Goal: Task Accomplishment & Management: Manage account settings

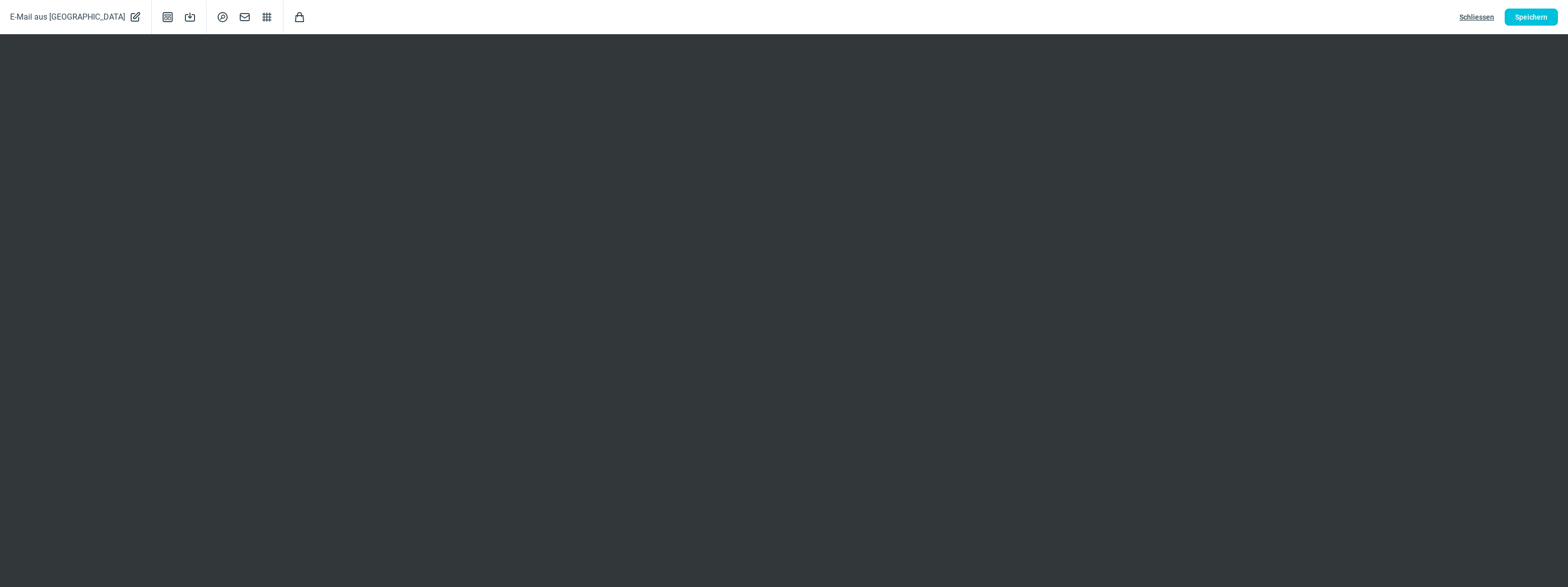
scroll to position [182, 0]
click at [1523, 12] on span "Speichern" at bounding box center [1532, 16] width 33 height 16
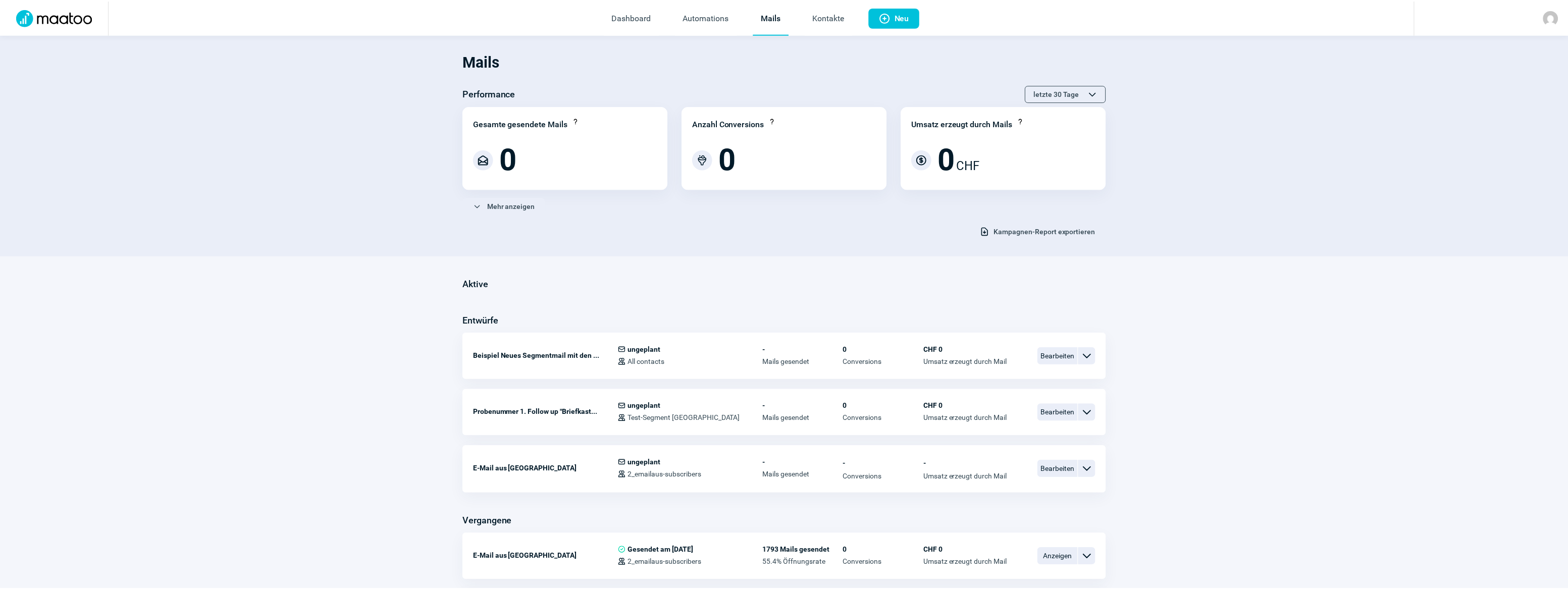
scroll to position [138, 0]
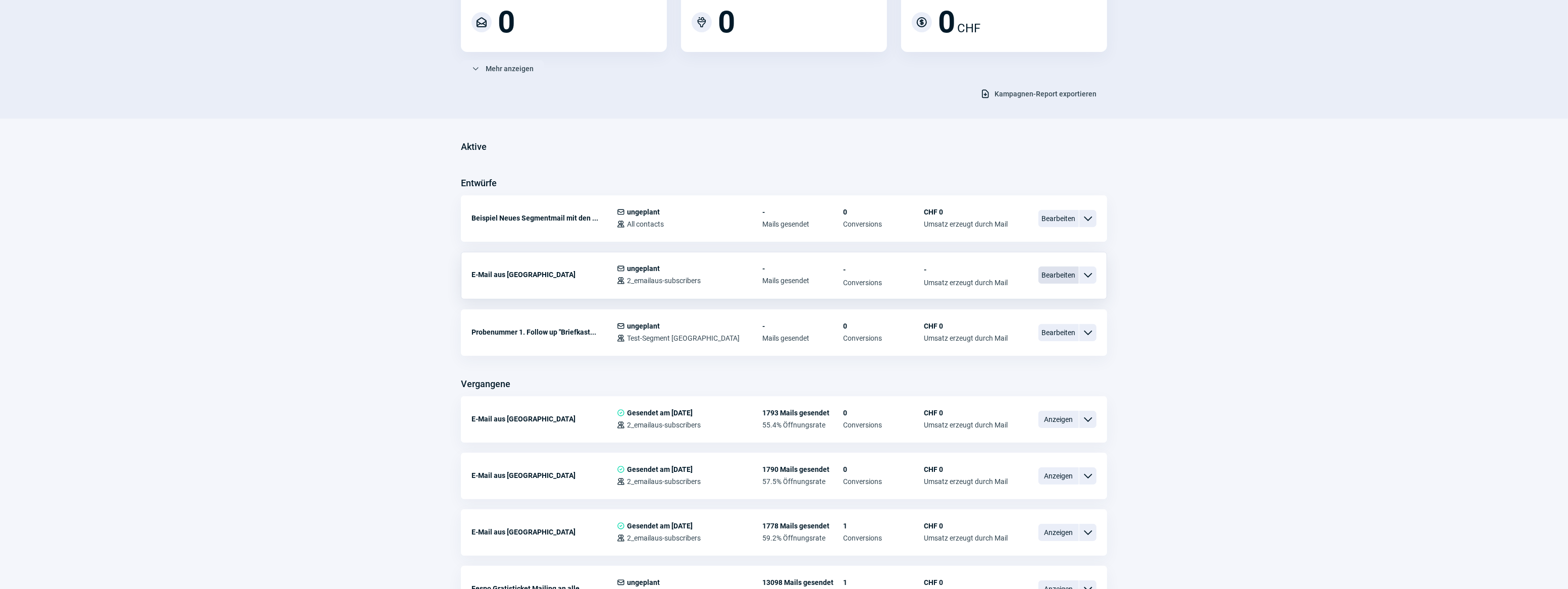
click at [1056, 273] on span "Bearbeiten" at bounding box center [1059, 275] width 40 height 17
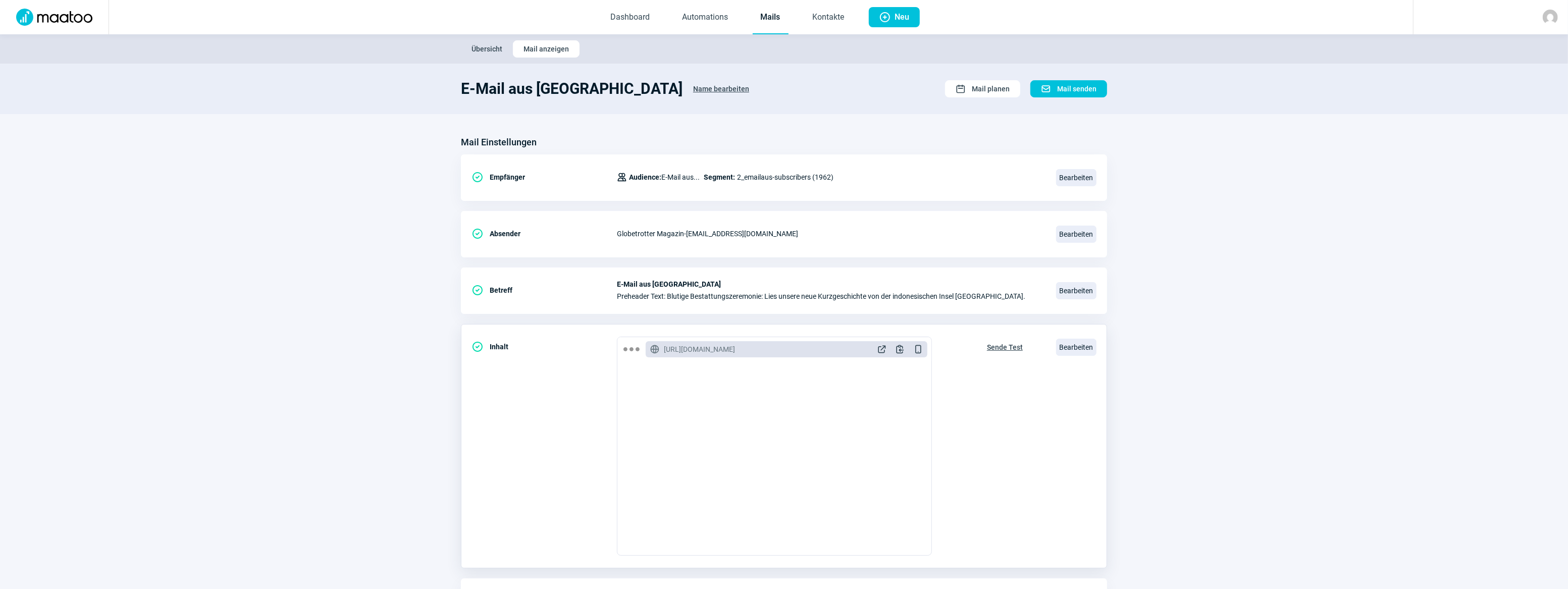
scroll to position [64, 0]
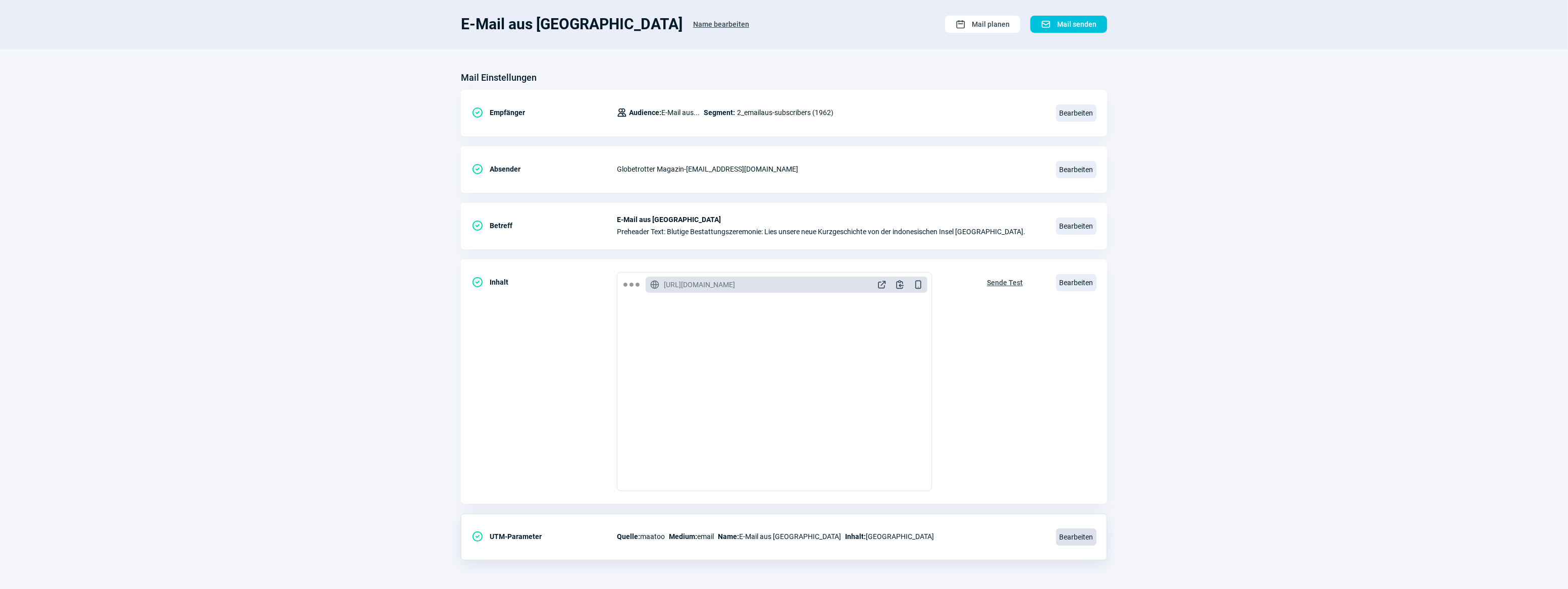
click at [1083, 540] on span "Bearbeiten" at bounding box center [1076, 537] width 40 height 17
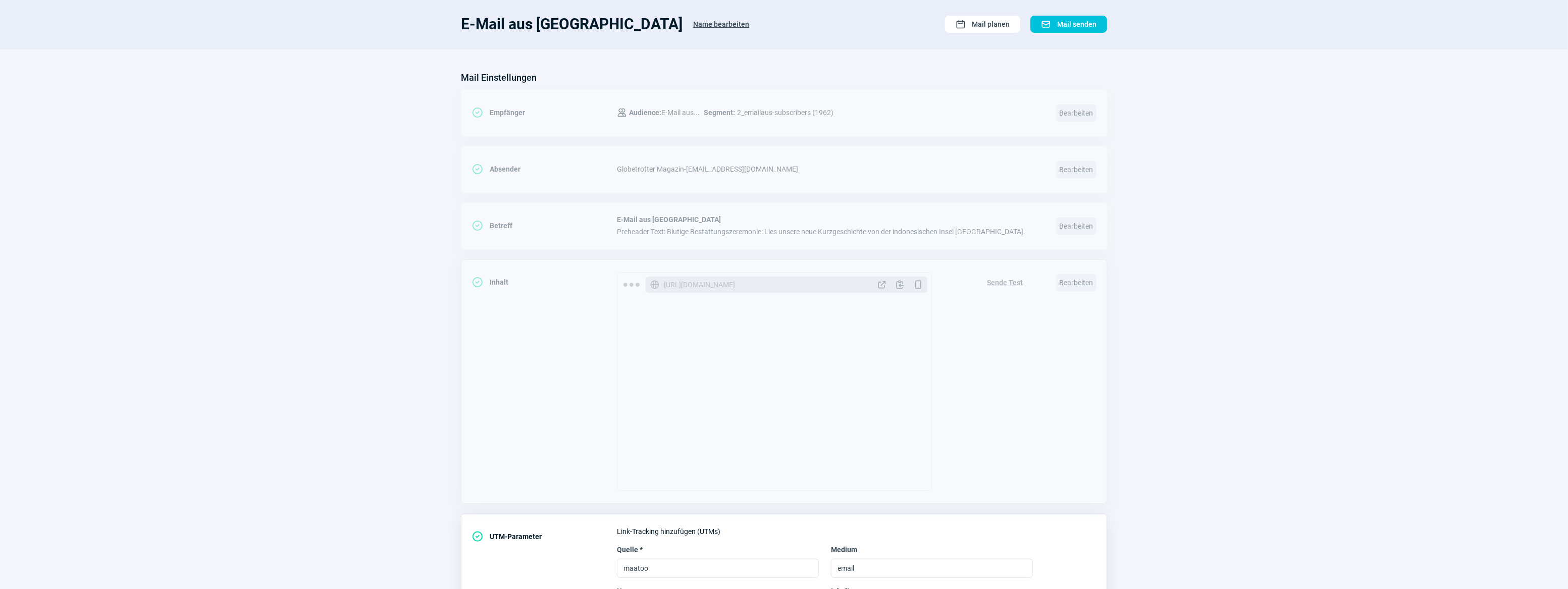
scroll to position [169, 0]
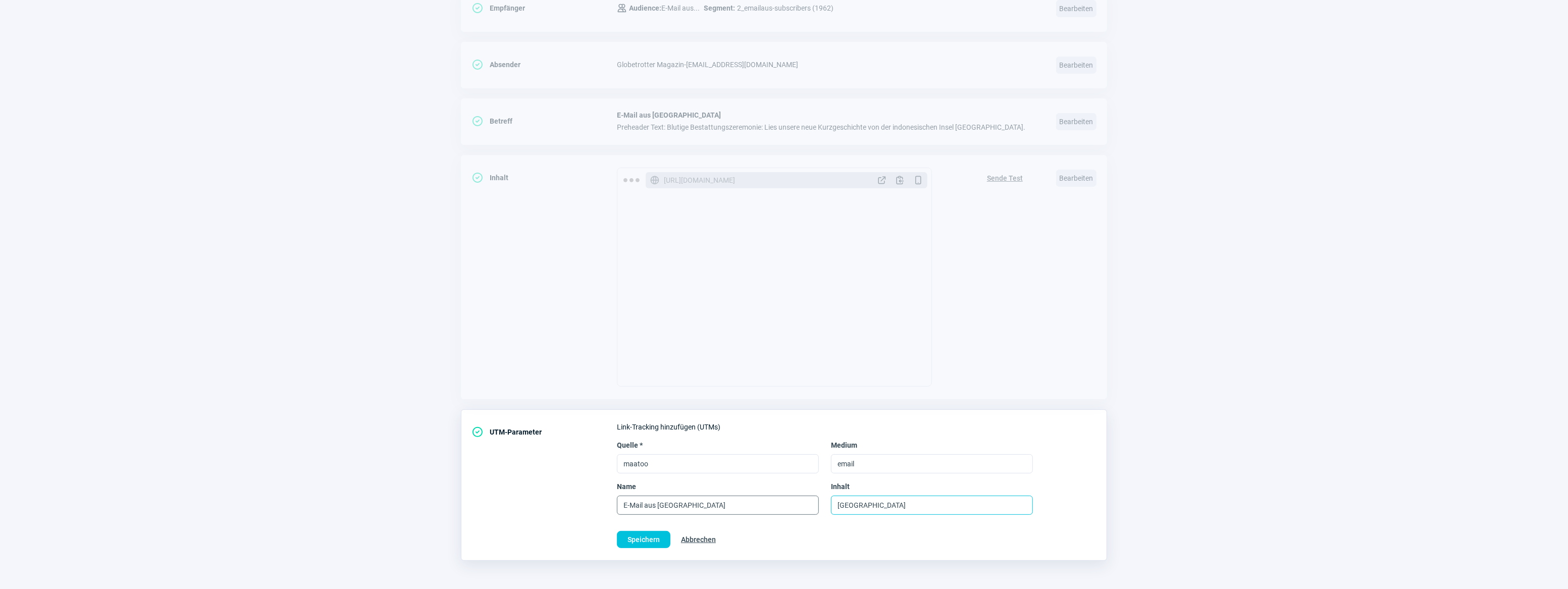
drag, startPoint x: 931, startPoint y: 502, endPoint x: 812, endPoint y: 501, distance: 119.0
click at [812, 501] on div "Name E-Mail aus [GEOGRAPHIC_DATA] Inhalt [GEOGRAPHIC_DATA]" at bounding box center [857, 498] width 479 height 34
type input "[GEOGRAPHIC_DATA]"
click at [645, 537] on span "Speichern" at bounding box center [644, 539] width 33 height 16
click at [637, 536] on span "Speichern" at bounding box center [644, 539] width 33 height 16
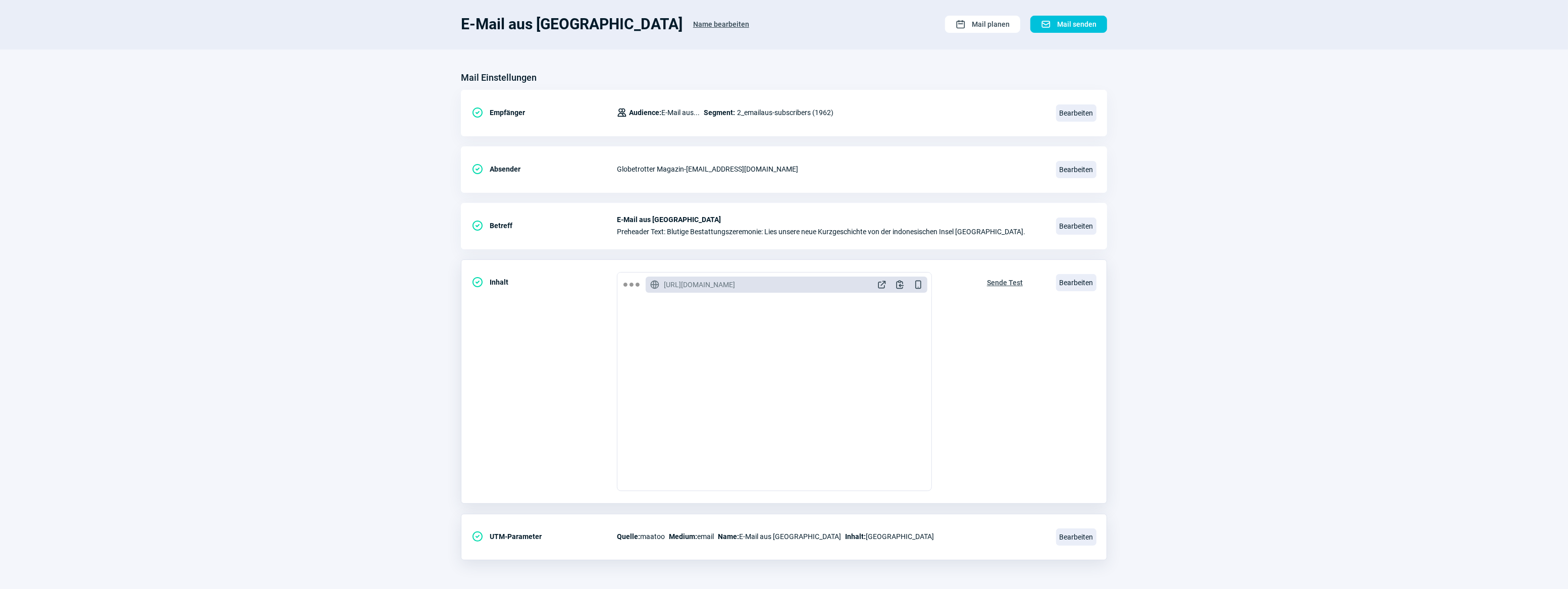
scroll to position [0, 0]
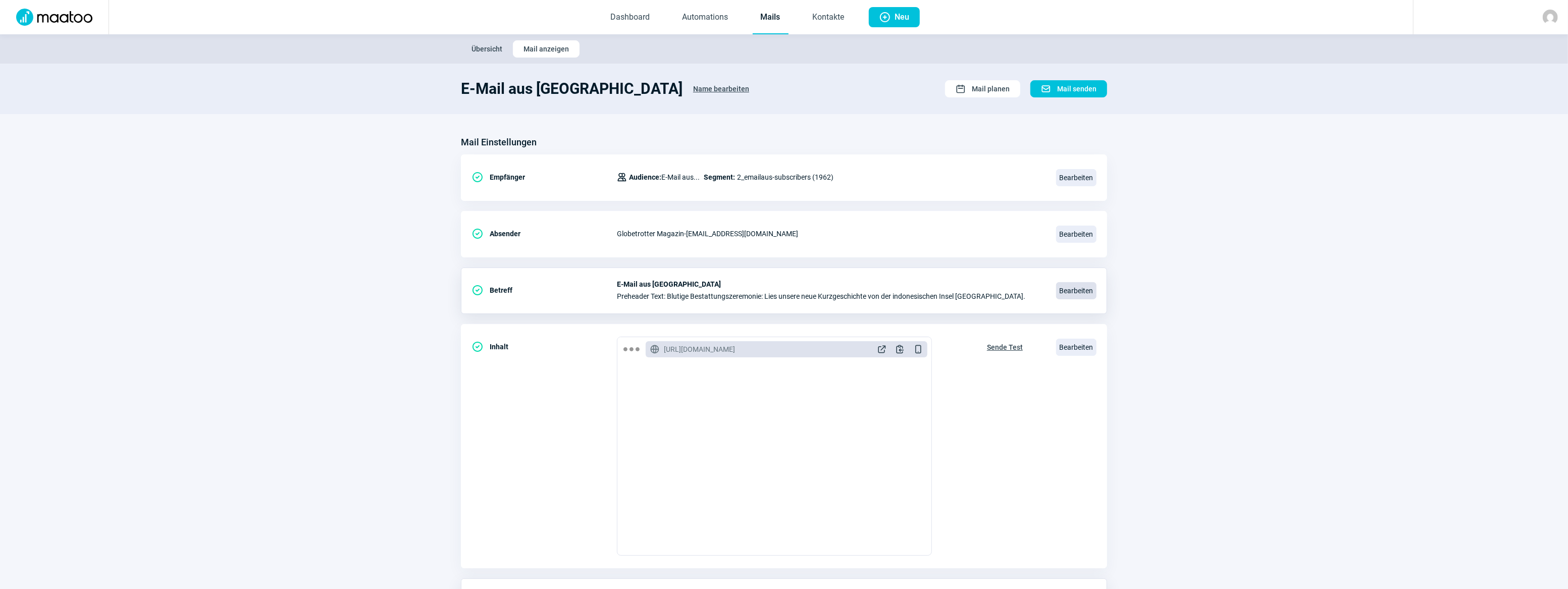
click at [1088, 293] on span "Bearbeiten" at bounding box center [1076, 291] width 40 height 17
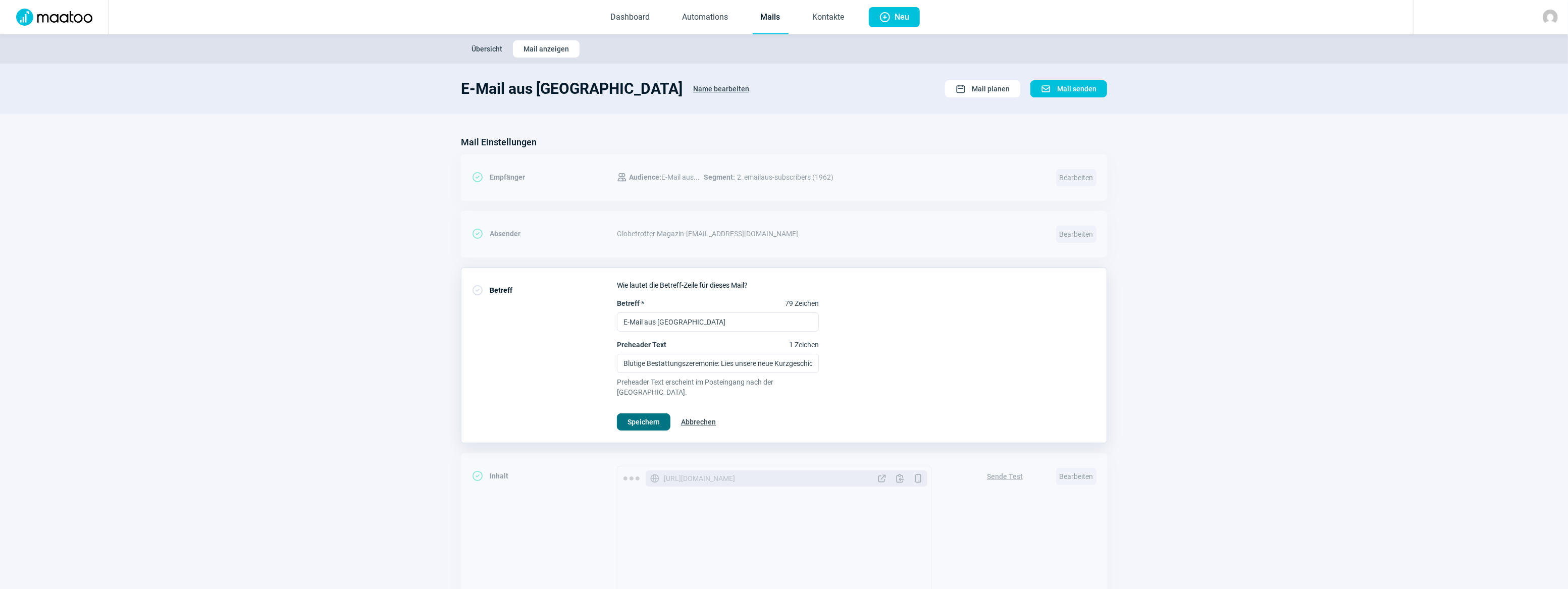
click at [642, 414] on span "Speichern" at bounding box center [644, 422] width 33 height 16
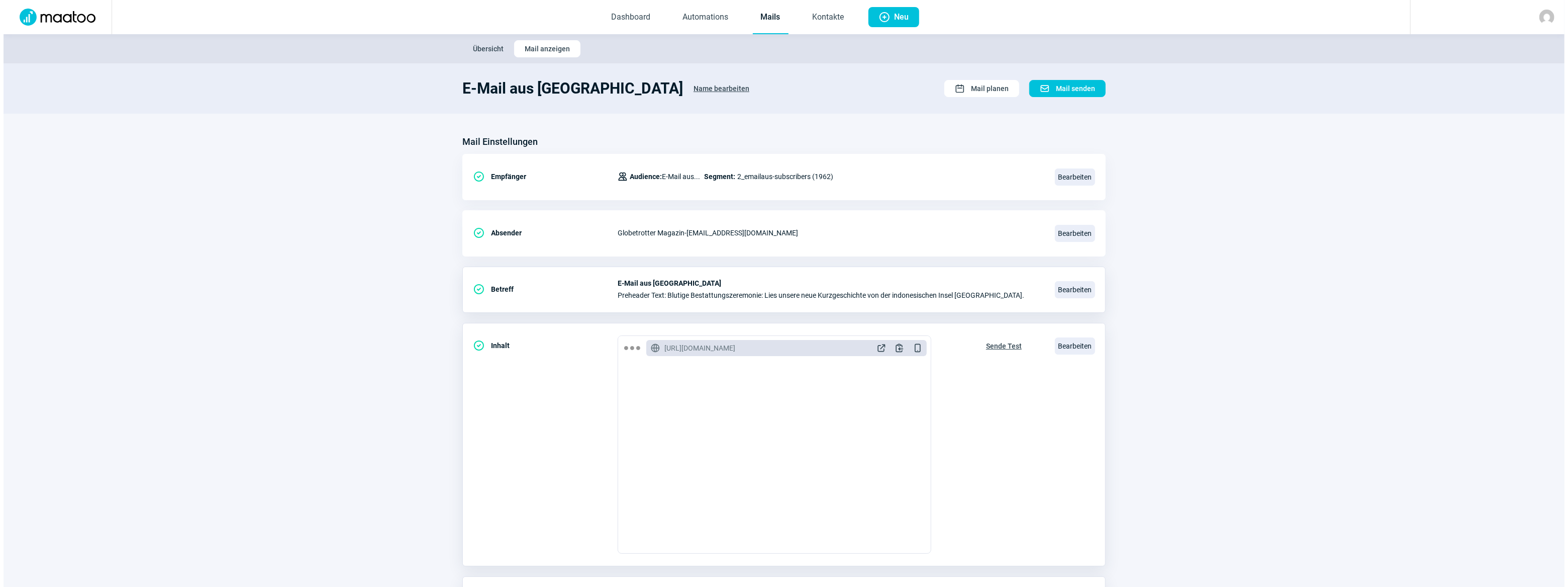
scroll to position [45, 0]
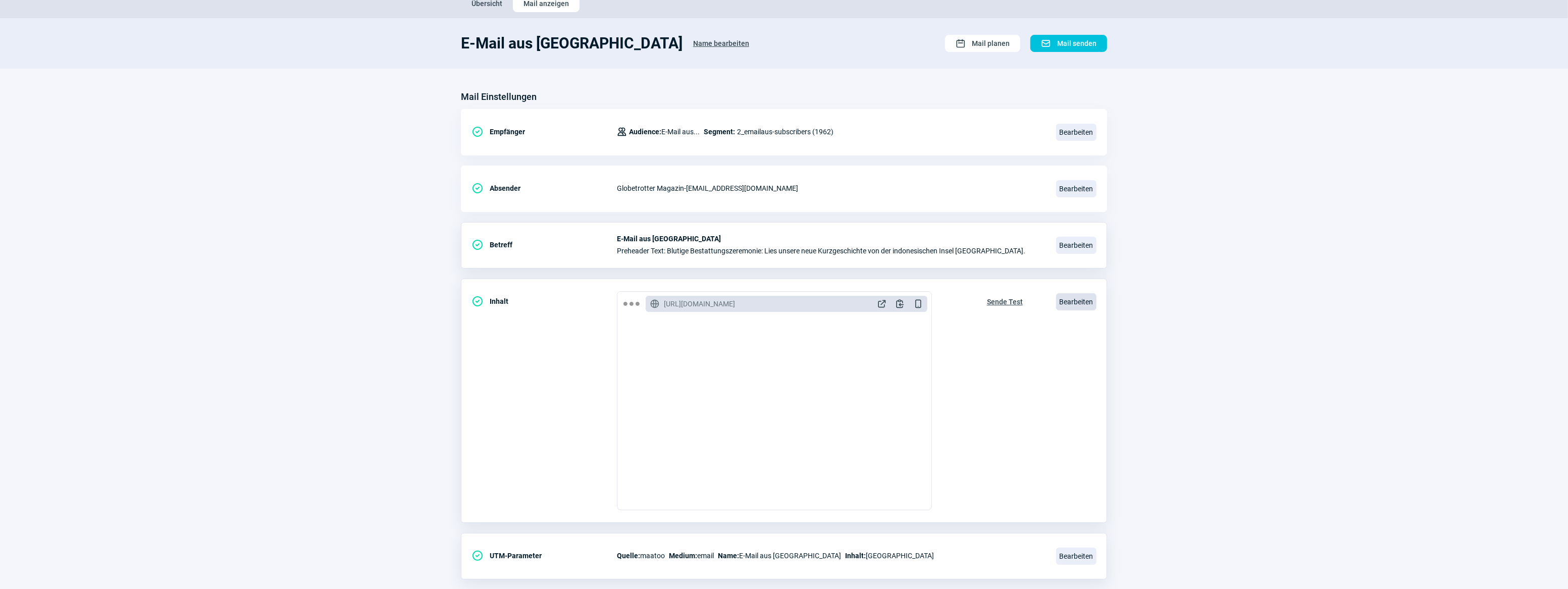
click at [1078, 302] on span "Bearbeiten" at bounding box center [1076, 302] width 40 height 17
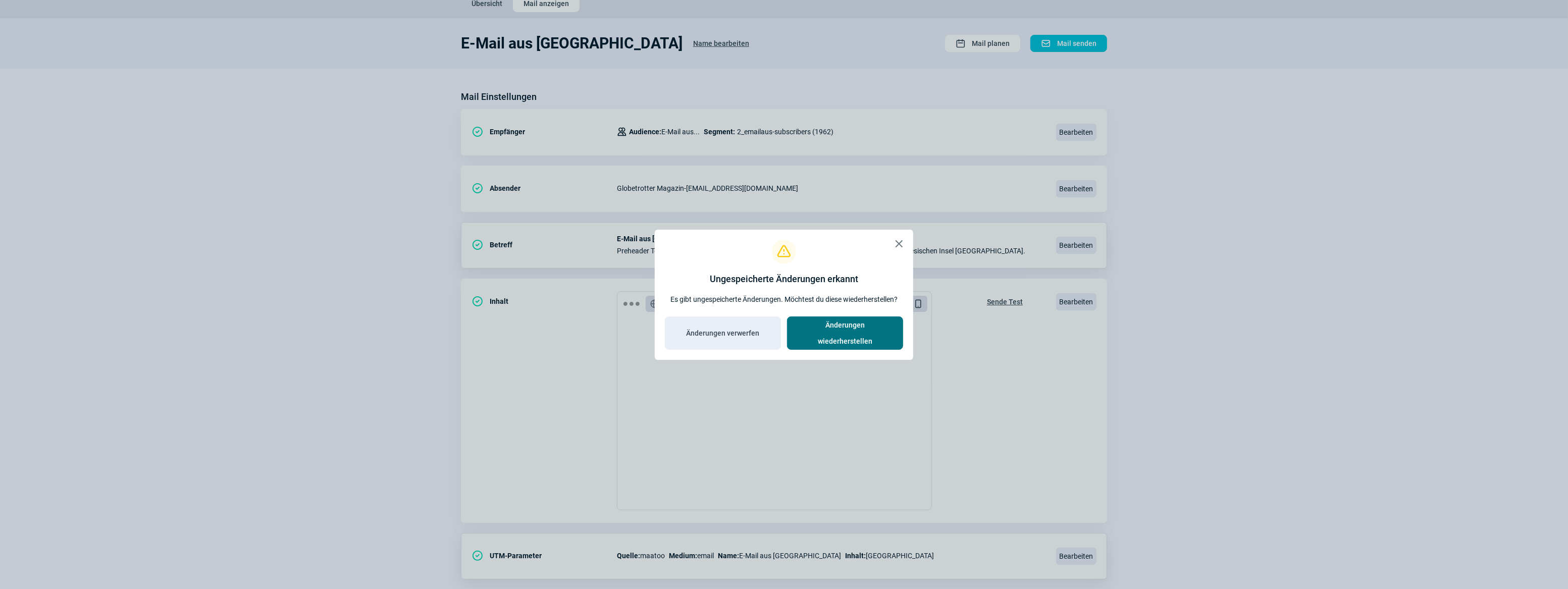
click at [815, 329] on span "Änderungen wiederherstellen" at bounding box center [845, 333] width 95 height 33
